Goal: Task Accomplishment & Management: Manage account settings

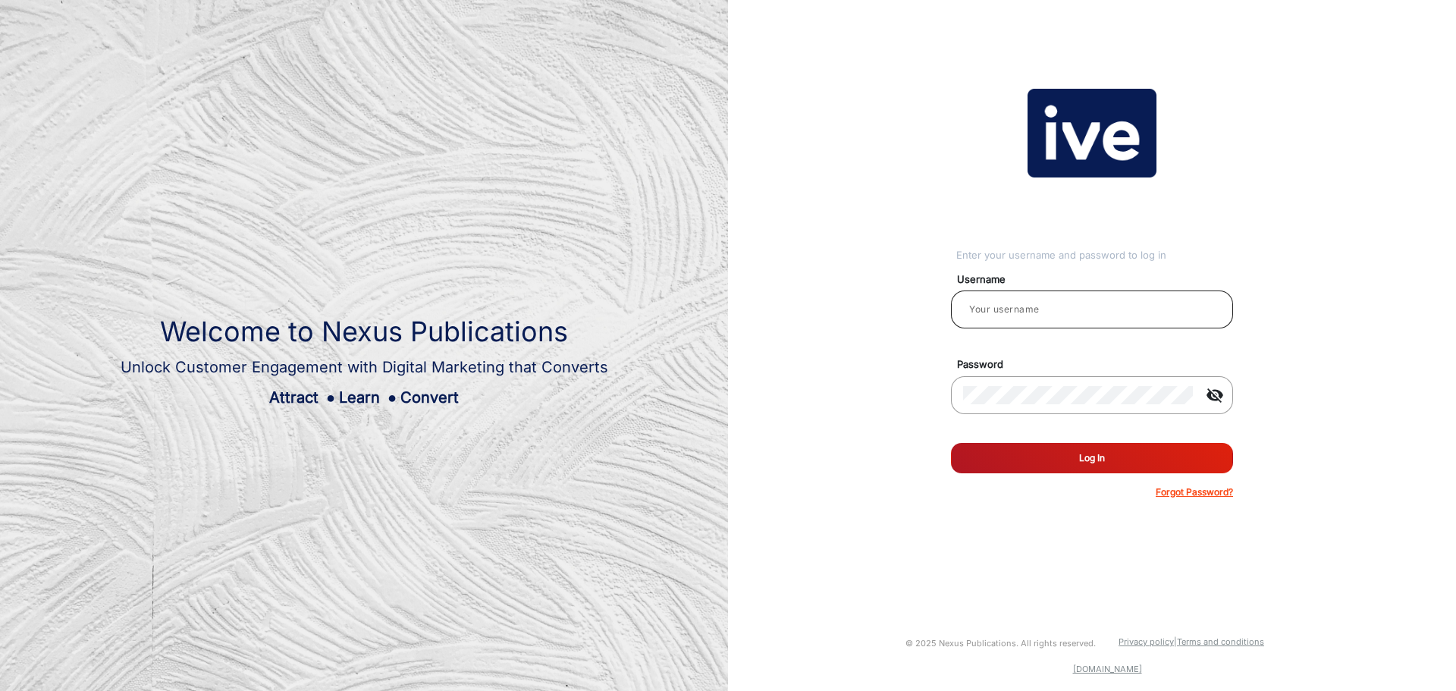
click at [1010, 311] on input "email" at bounding box center [1092, 309] width 258 height 18
type input "gemcell"
click at [951, 443] on button "Log In" at bounding box center [1092, 458] width 282 height 30
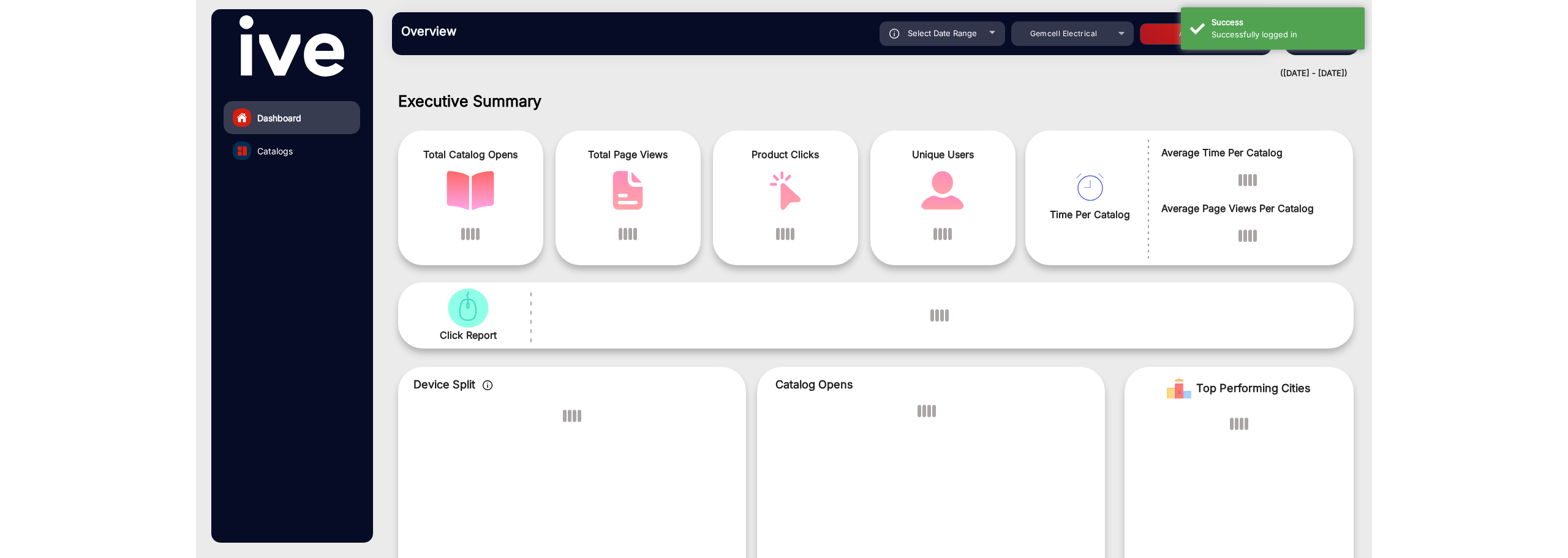
scroll to position [9, 0]
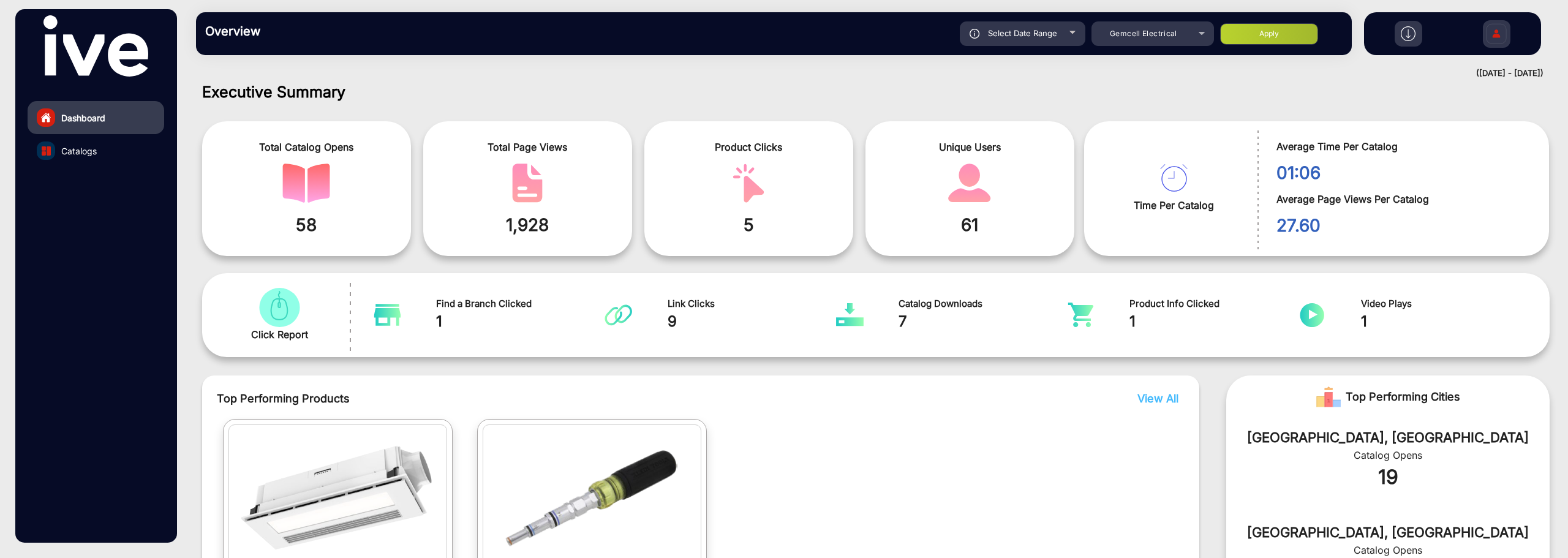
click at [1059, 39] on div "Select Date Range" at bounding box center [1021, 34] width 125 height 24
type input "[DATE]"
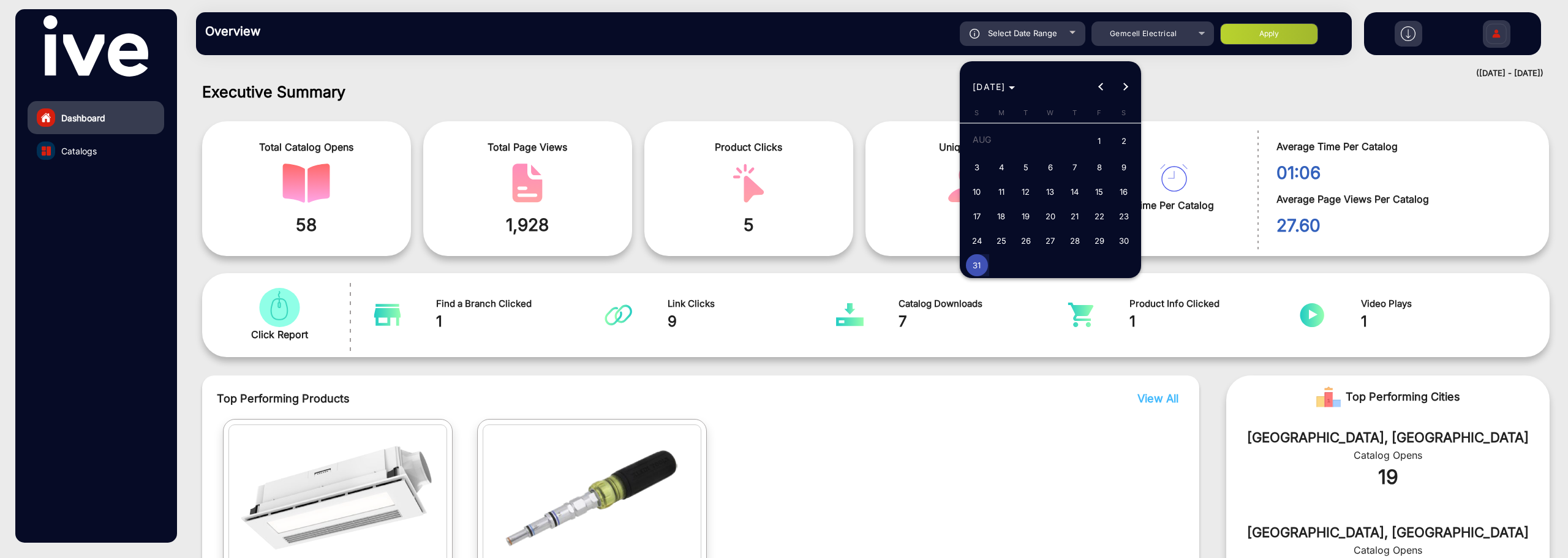
click at [1096, 141] on span "1" at bounding box center [1099, 141] width 22 height 25
type input "[DATE]"
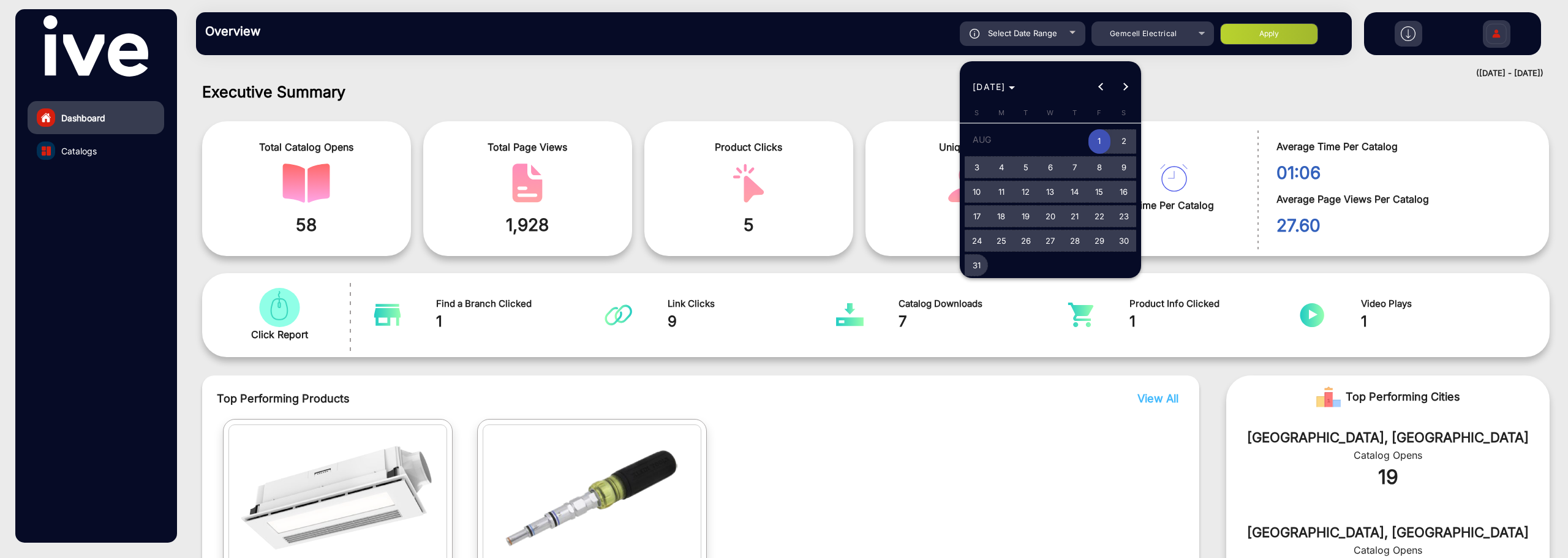
click at [979, 262] on span "31" at bounding box center [976, 265] width 22 height 22
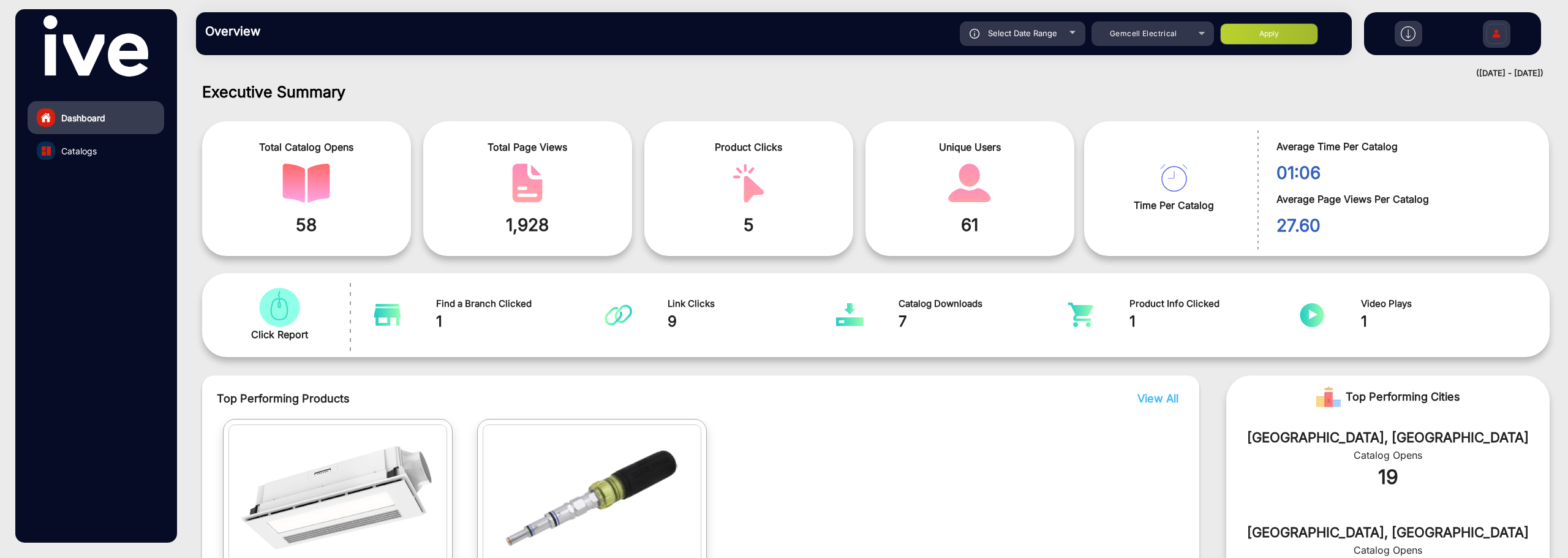
type input "[DATE]"
click at [1175, 29] on button "Apply" at bounding box center [1268, 34] width 98 height 22
type input "[DATE]"
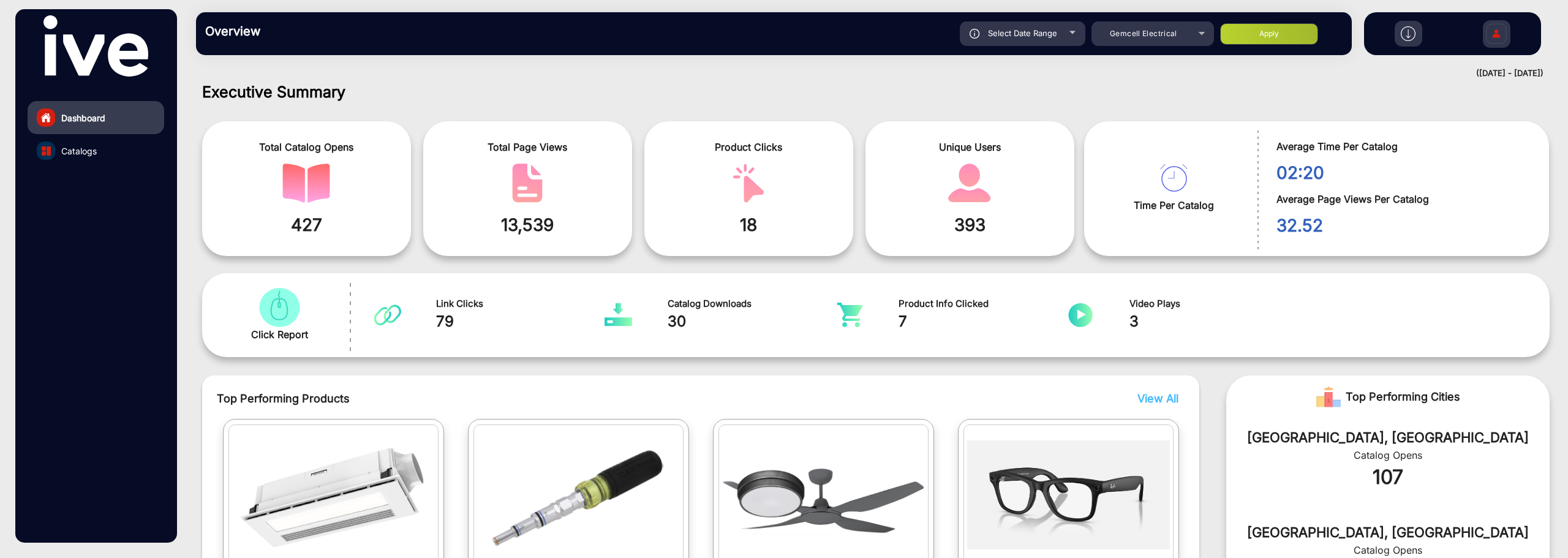
click at [1175, 38] on img at bounding box center [1407, 34] width 15 height 15
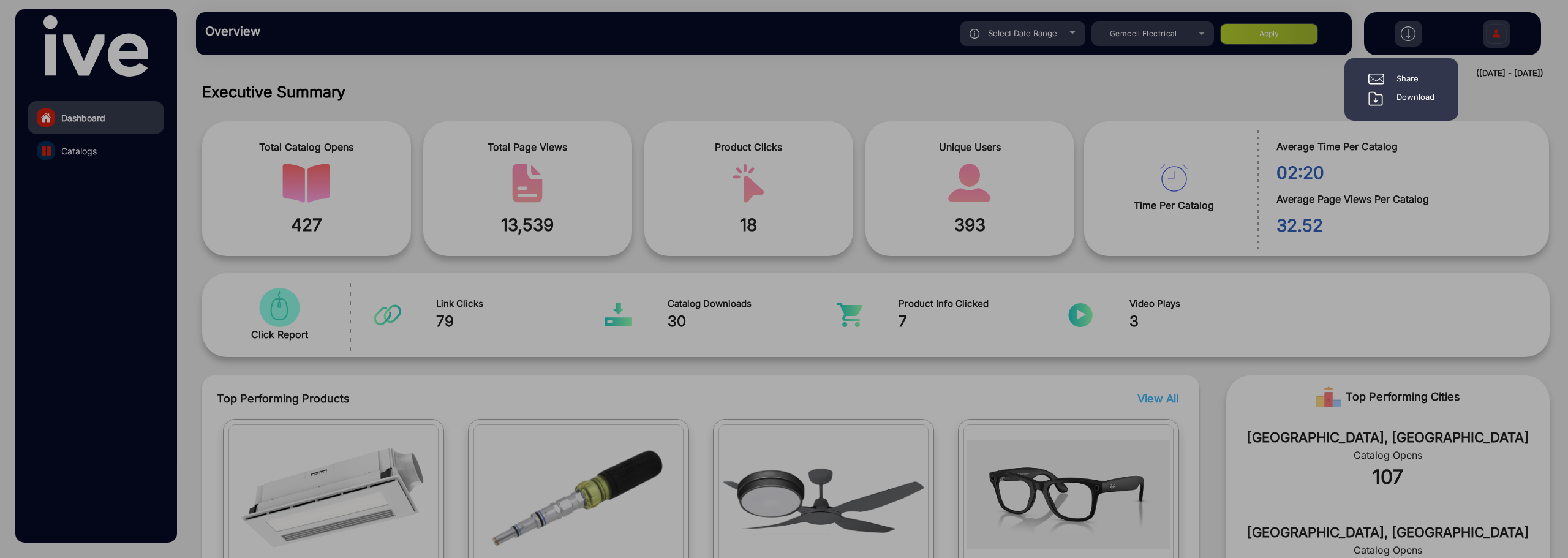
click at [1175, 29] on div at bounding box center [784, 279] width 1568 height 558
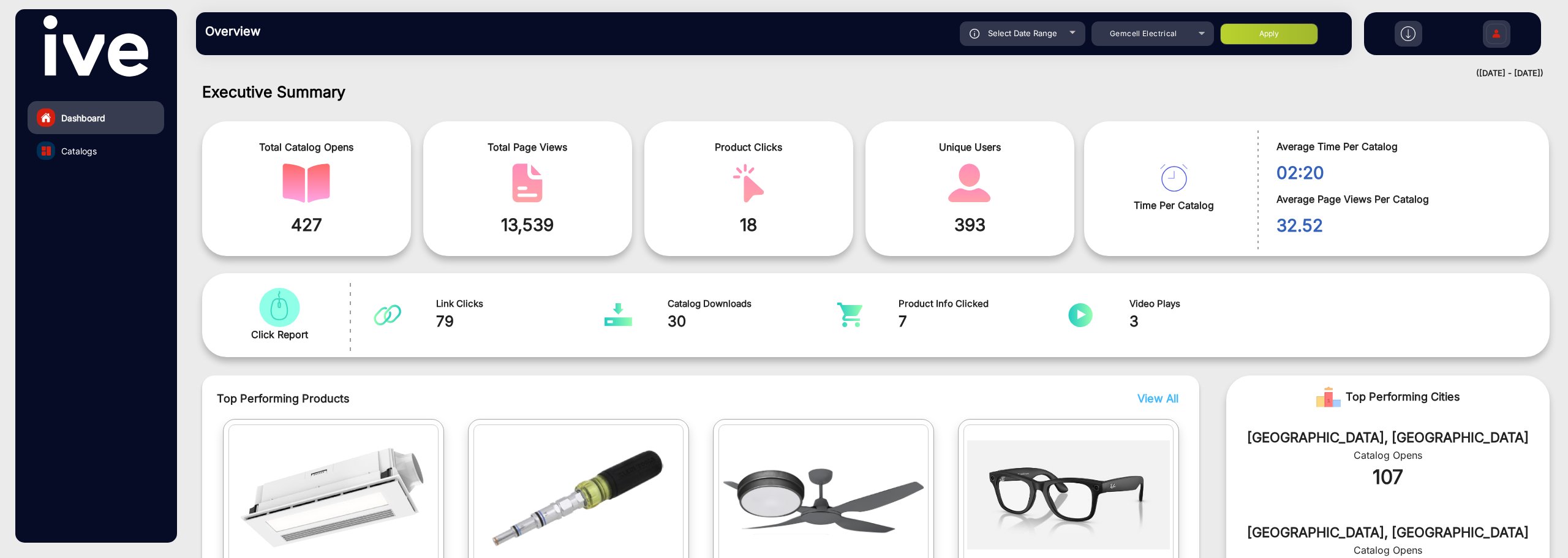
click at [1175, 37] on img at bounding box center [1496, 35] width 26 height 43
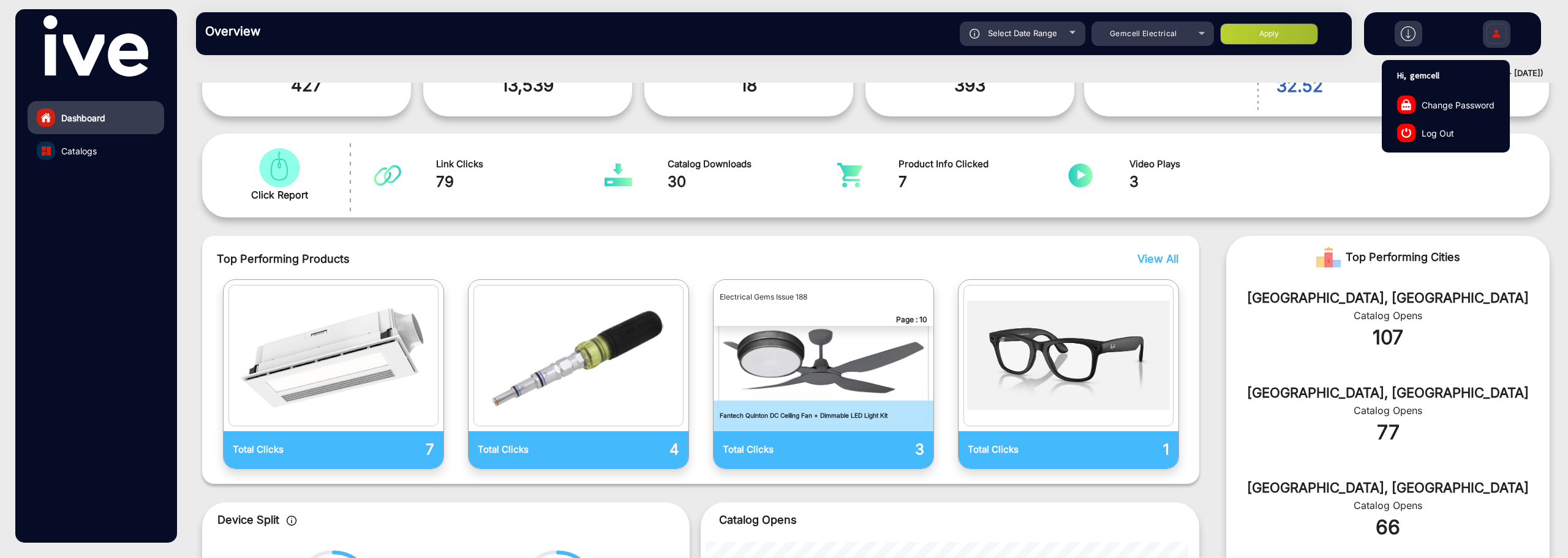
scroll to position [0, 0]
